Goal: Check status: Check status

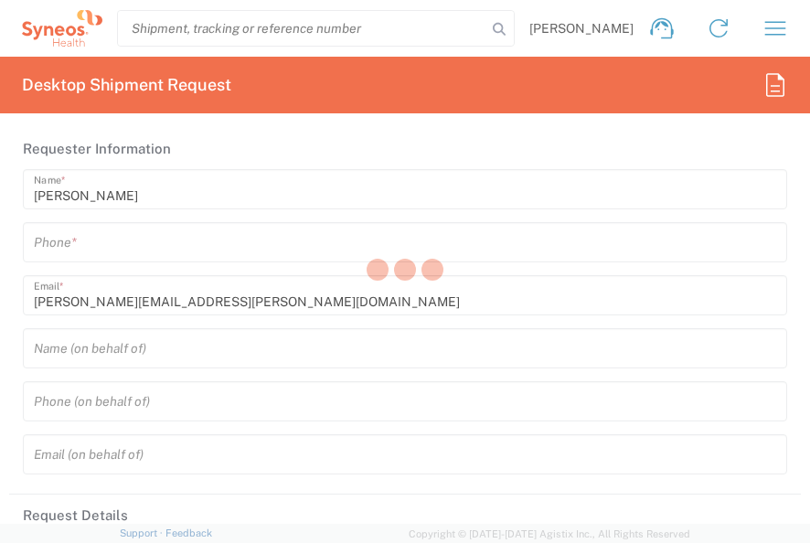
type input "[US_STATE]"
type input "[GEOGRAPHIC_DATA]"
type input "8350"
type input "Syneos Health, LLC-[GEOGRAPHIC_DATA] [GEOGRAPHIC_DATA] [GEOGRAPHIC_DATA]"
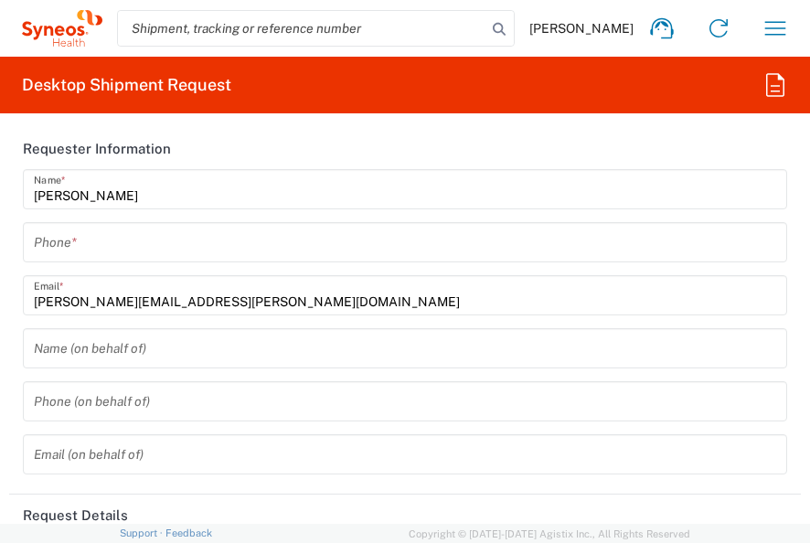
click at [768, 29] on icon "button" at bounding box center [774, 28] width 29 height 29
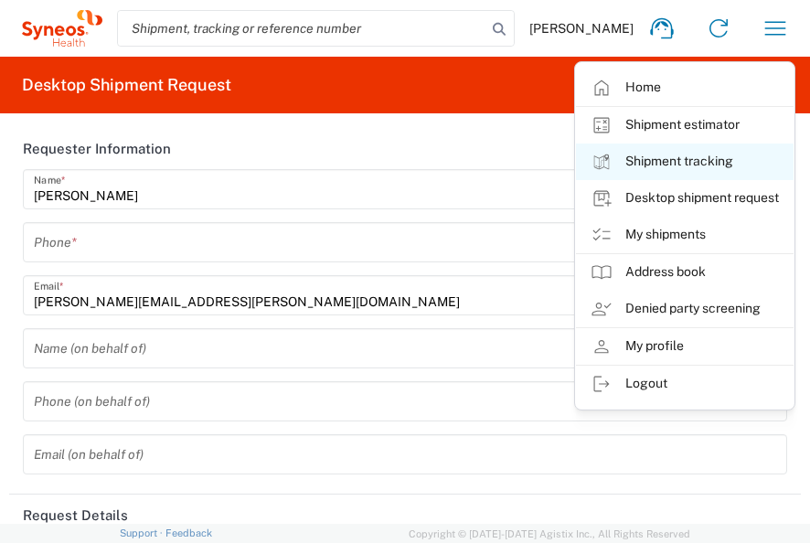
click at [662, 168] on link "Shipment tracking" at bounding box center [684, 161] width 217 height 37
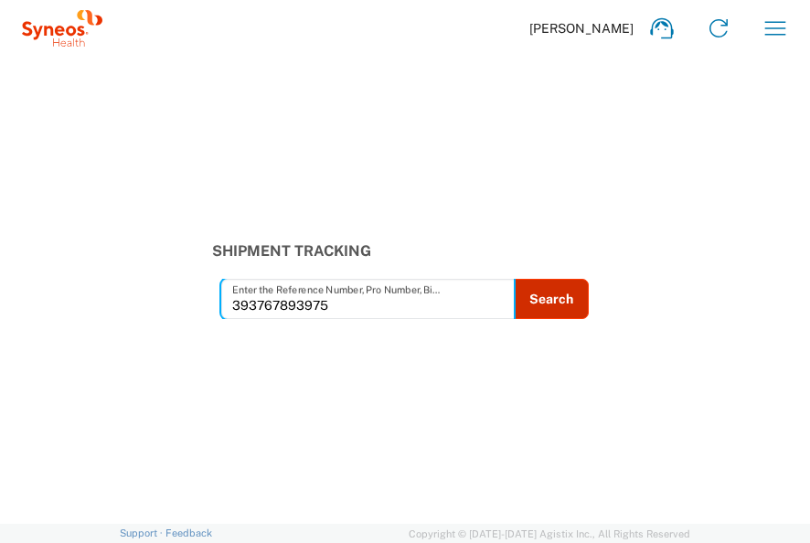
type input "393767893975"
click at [574, 294] on button "Search" at bounding box center [551, 299] width 75 height 40
